Goal: Task Accomplishment & Management: Use online tool/utility

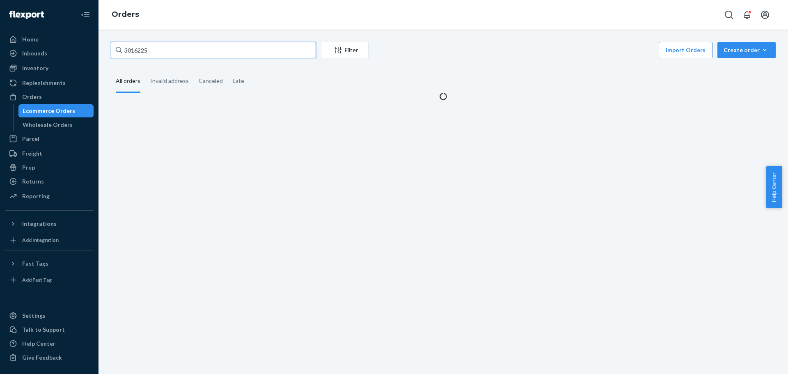
click at [165, 51] on input "3016225" at bounding box center [213, 50] width 205 height 16
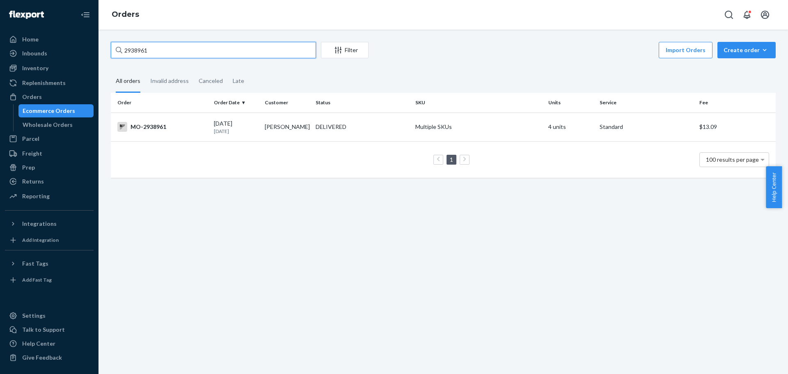
type input "2938961"
click at [162, 132] on div "MO-2938961" at bounding box center [162, 127] width 90 height 10
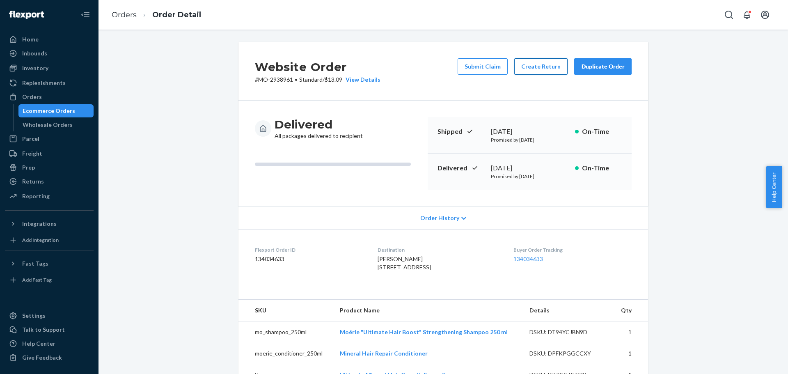
click at [526, 69] on button "Create Return" at bounding box center [540, 66] width 53 height 16
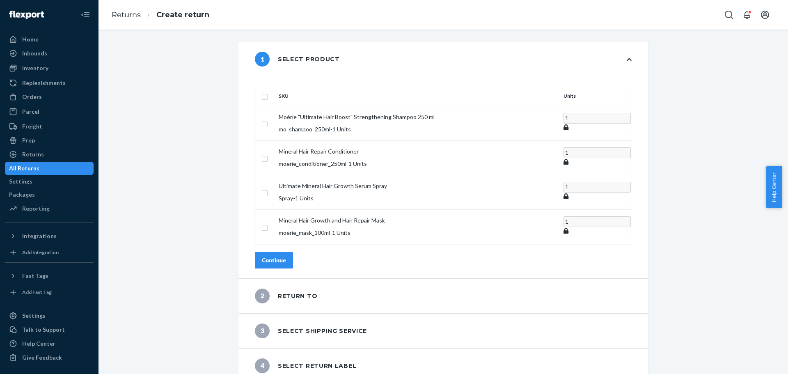
click at [275, 91] on th at bounding box center [265, 96] width 21 height 20
click at [268, 92] on input "checkbox" at bounding box center [264, 96] width 7 height 9
checkbox input "true"
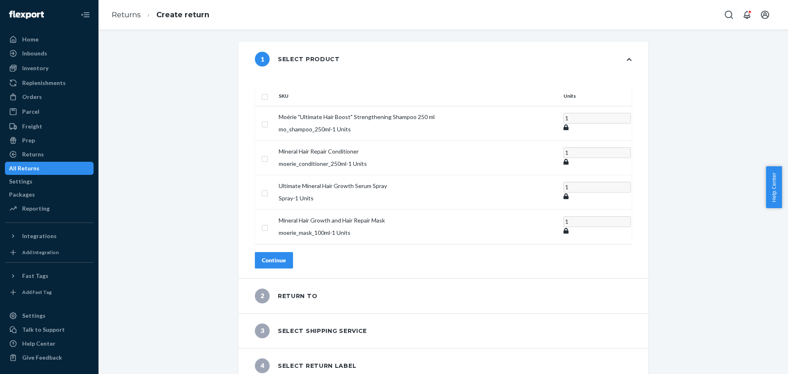
checkbox input "true"
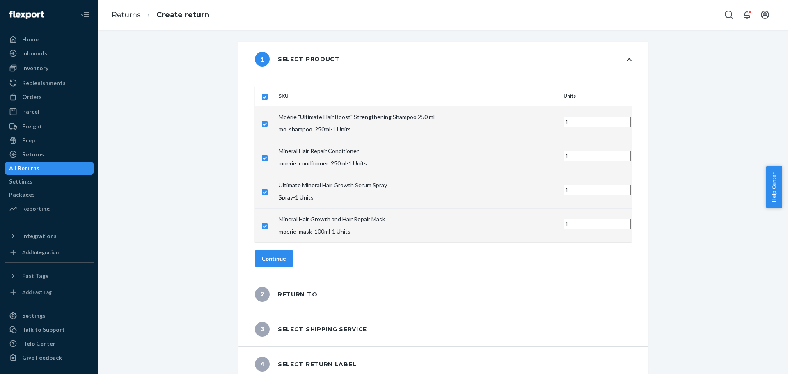
click at [293, 250] on button "Continue" at bounding box center [274, 258] width 38 height 16
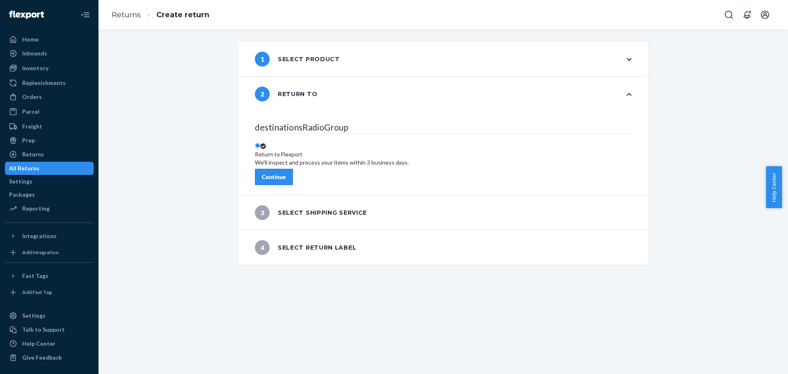
click at [286, 173] on div "Continue" at bounding box center [274, 177] width 24 height 8
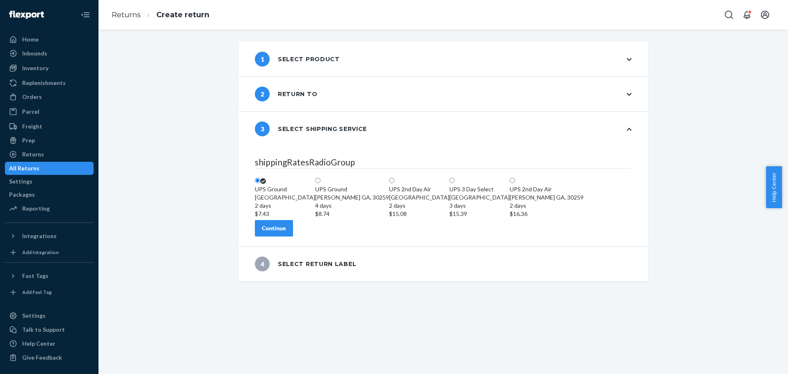
click at [286, 232] on div "Continue" at bounding box center [274, 228] width 24 height 8
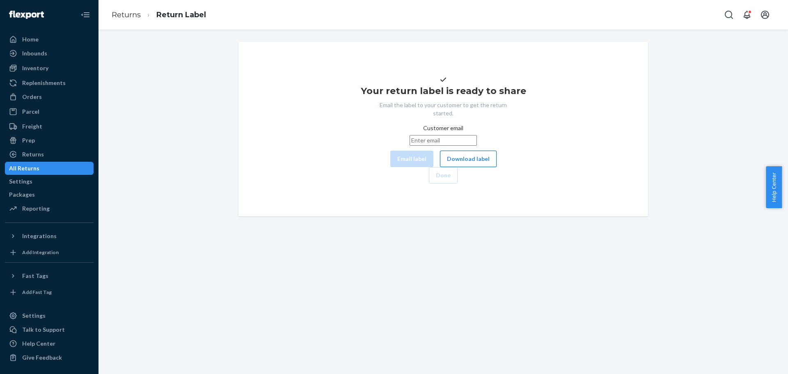
click at [446, 167] on button "Download label" at bounding box center [468, 159] width 57 height 16
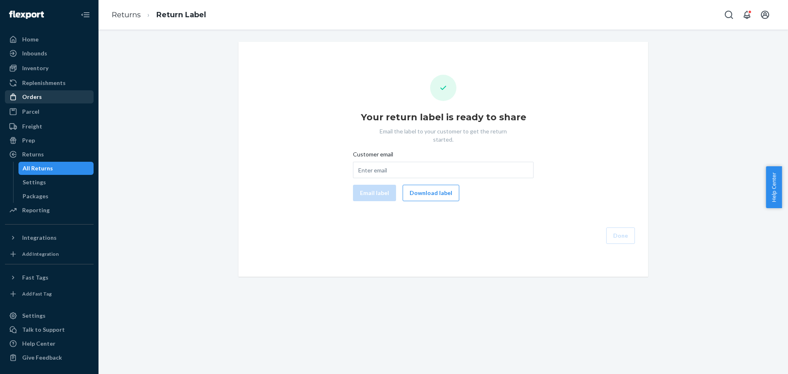
click at [39, 99] on div "Orders" at bounding box center [32, 97] width 20 height 8
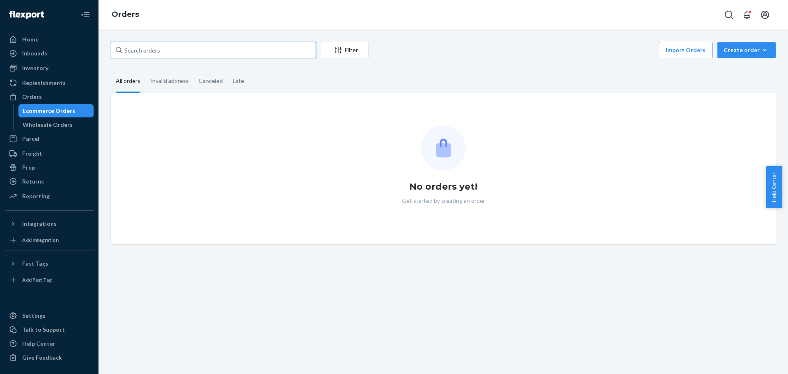
click at [156, 53] on input "text" at bounding box center [213, 50] width 205 height 16
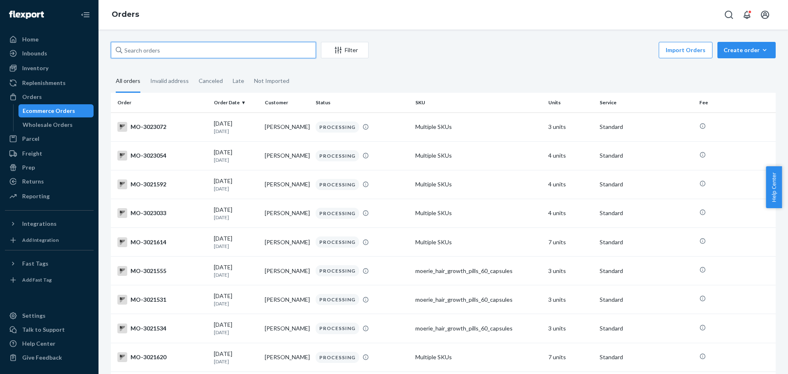
paste input "2824816"
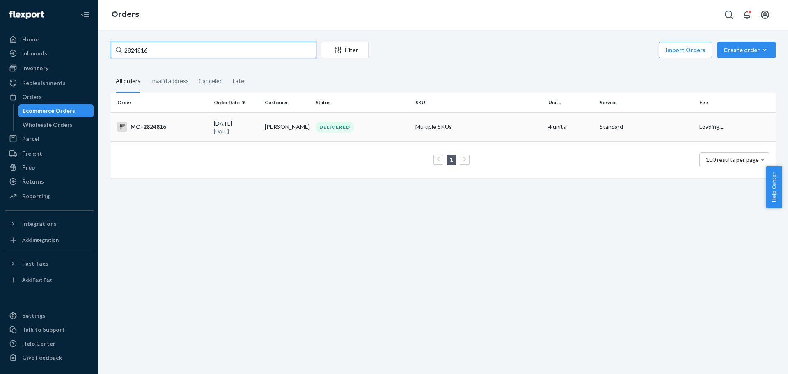
type input "2824816"
click at [199, 130] on div "MO-2824816" at bounding box center [162, 127] width 90 height 10
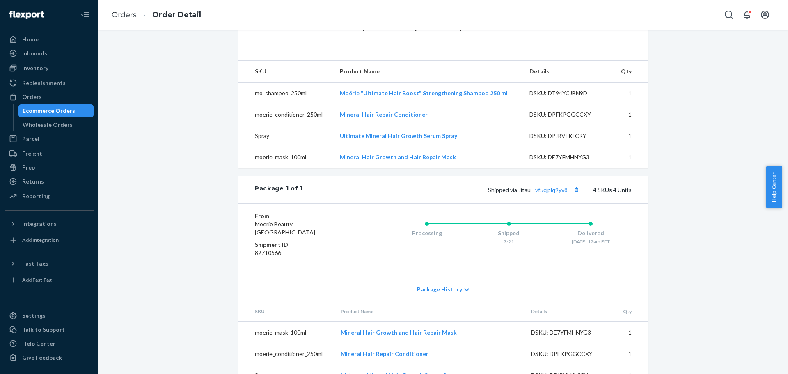
scroll to position [246, 0]
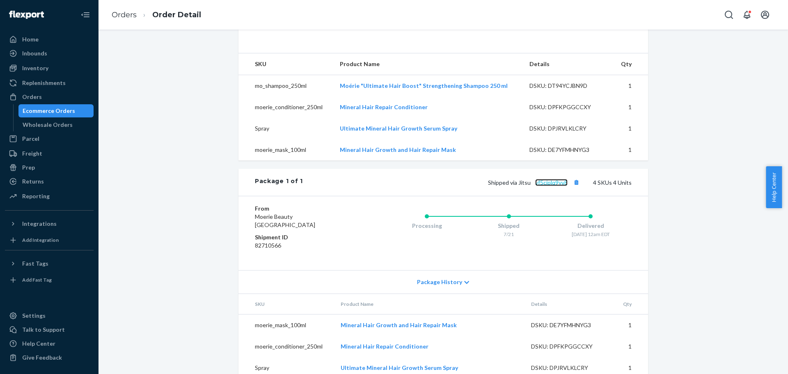
click at [546, 186] on link "vf5cjplq9yv8" at bounding box center [551, 182] width 32 height 7
